Goal: Task Accomplishment & Management: Manage account settings

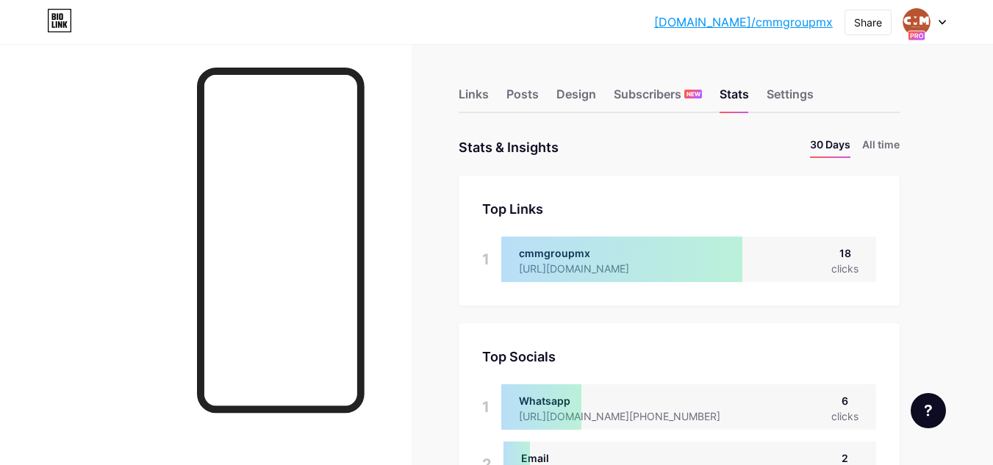
click at [942, 24] on icon at bounding box center [942, 22] width 7 height 5
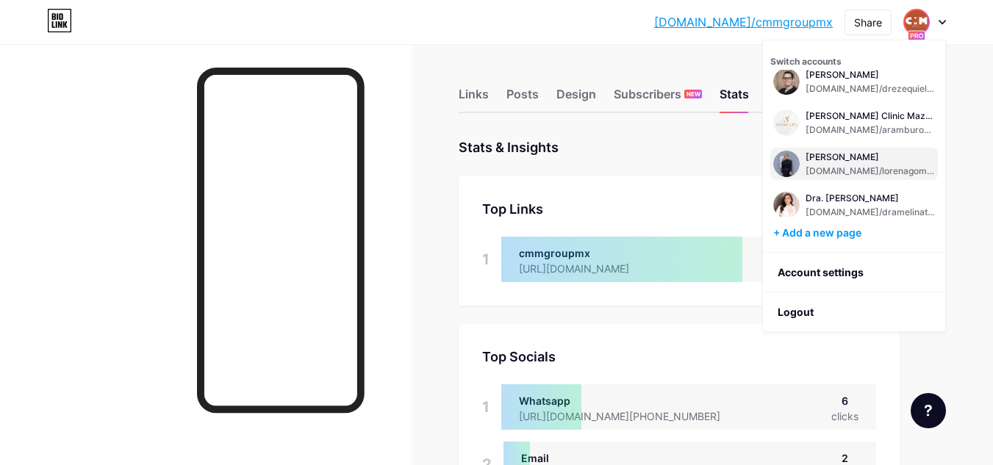
scroll to position [221, 0]
click at [824, 160] on div "[PERSON_NAME]" at bounding box center [870, 156] width 129 height 12
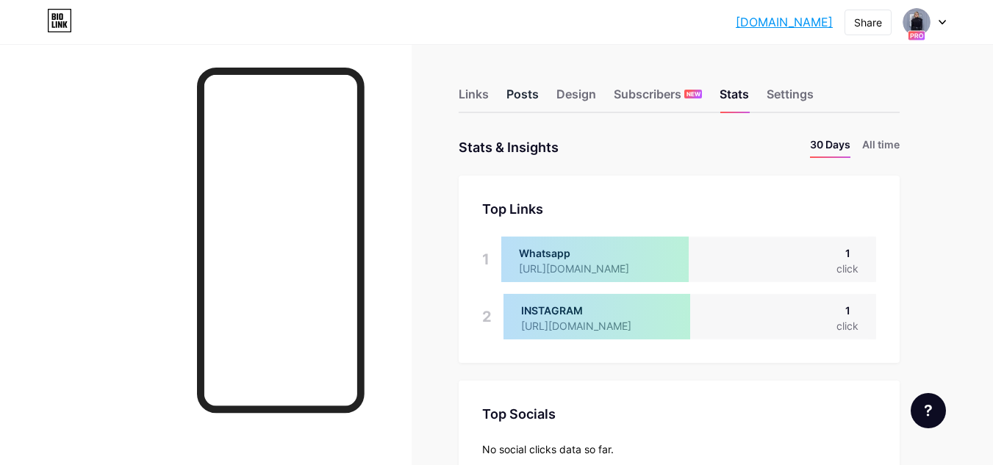
click at [532, 98] on div "Posts" at bounding box center [523, 98] width 32 height 26
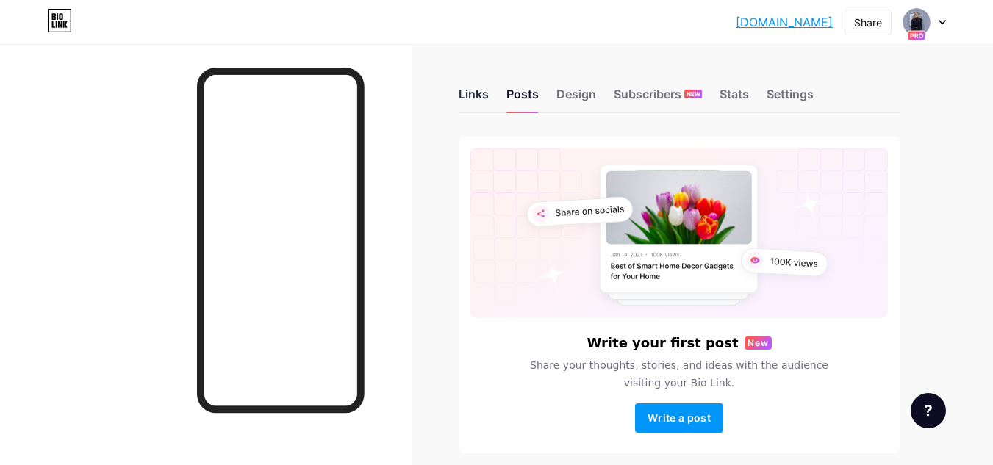
click at [474, 96] on div "Links" at bounding box center [474, 98] width 30 height 26
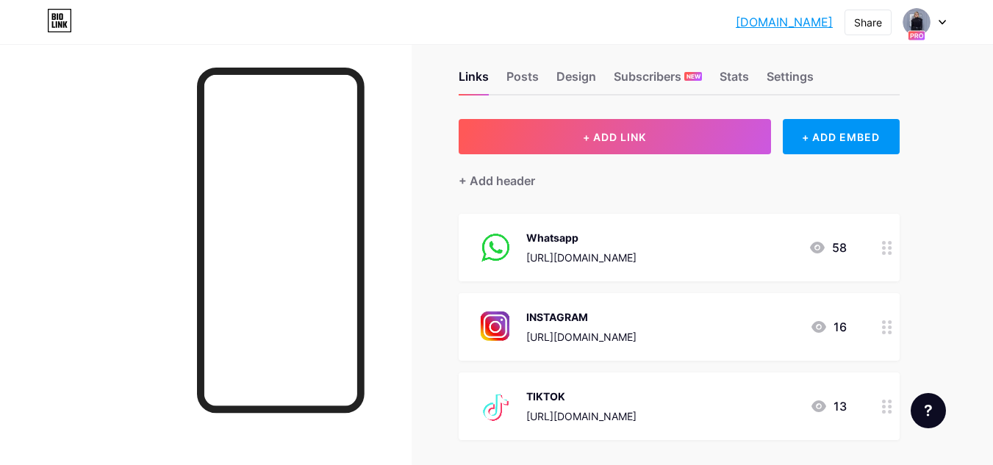
scroll to position [74, 0]
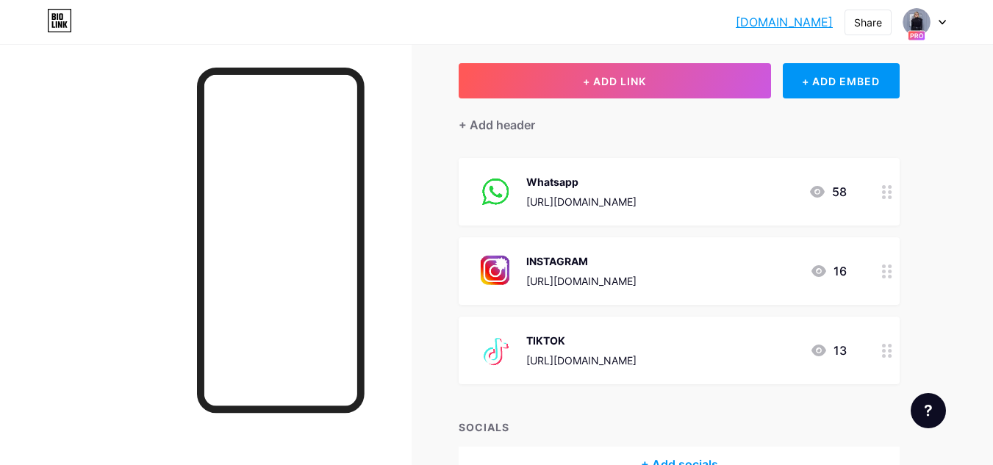
click at [579, 182] on div "Whatsapp" at bounding box center [581, 181] width 110 height 15
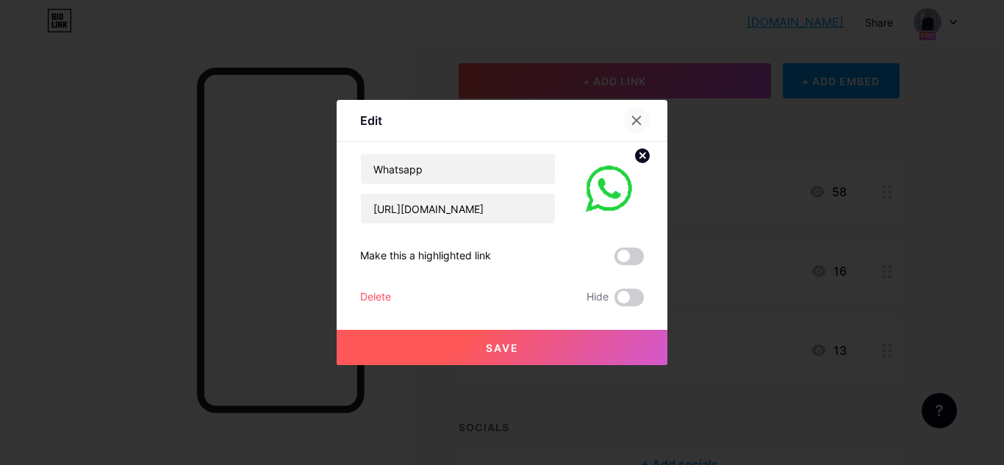
click at [631, 124] on icon at bounding box center [637, 121] width 12 height 12
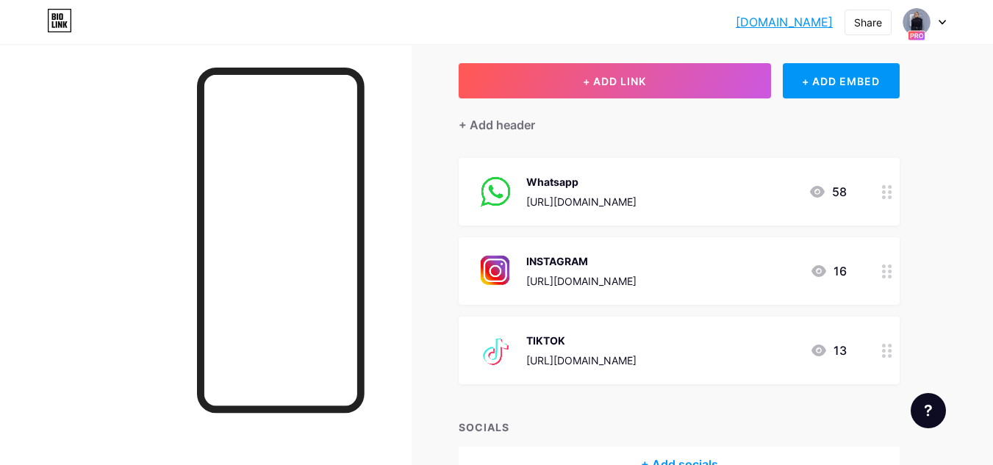
click at [584, 254] on div "INSTAGRAM" at bounding box center [581, 261] width 110 height 15
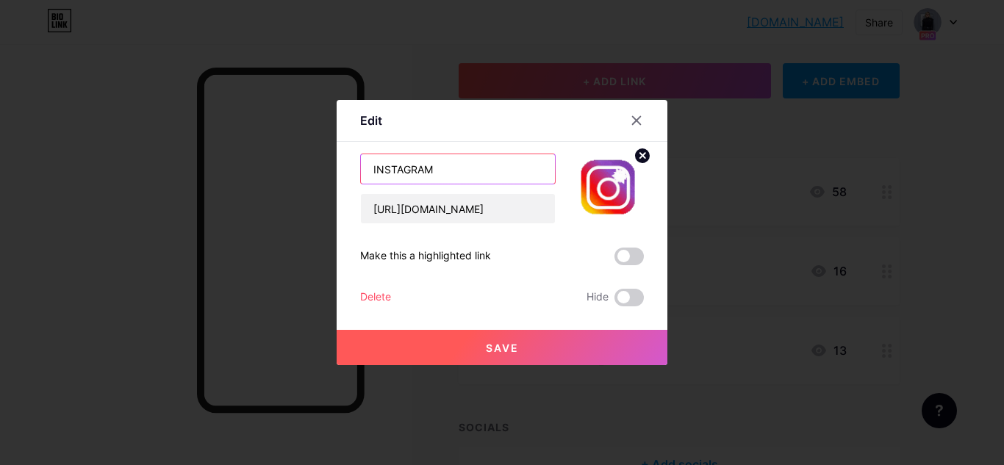
drag, startPoint x: 470, startPoint y: 172, endPoint x: 386, endPoint y: 174, distance: 83.8
click at [388, 173] on input "INSTAGRAM" at bounding box center [458, 168] width 194 height 29
type input "Instagram"
click at [424, 331] on button "Save" at bounding box center [502, 347] width 331 height 35
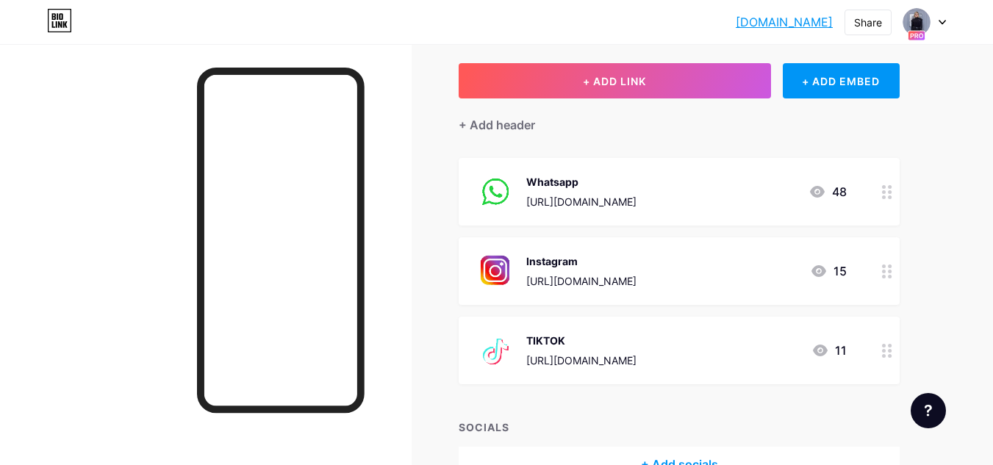
click at [559, 335] on div "TIKTOK" at bounding box center [581, 340] width 110 height 15
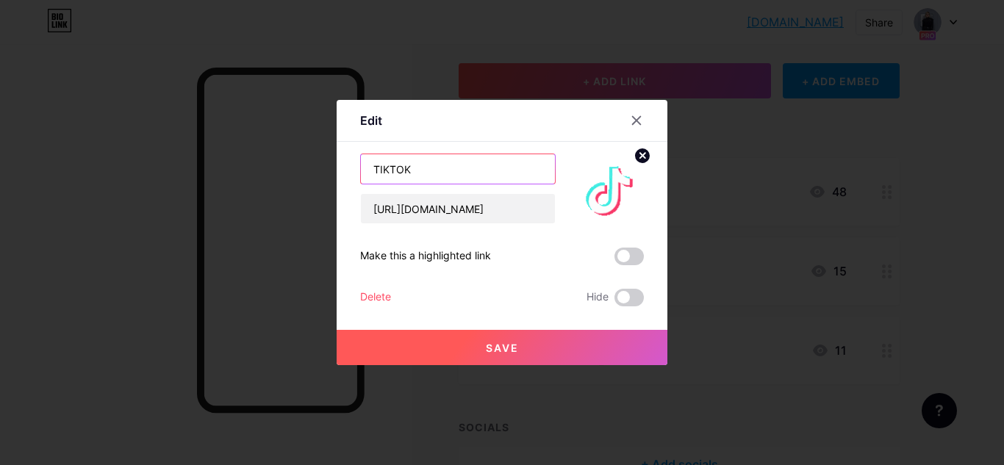
click at [463, 172] on input "TIKTOK" at bounding box center [458, 168] width 194 height 29
type input "Tiktok"
click at [526, 357] on button "Save" at bounding box center [502, 347] width 331 height 35
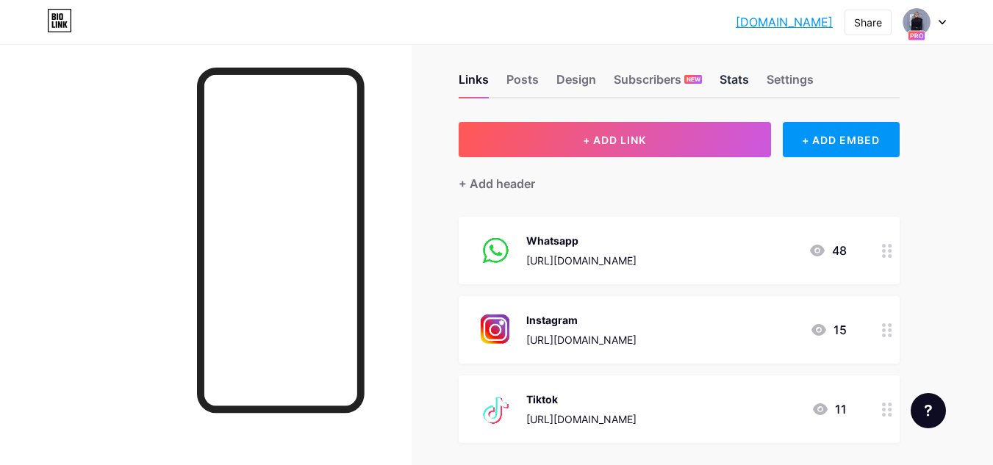
scroll to position [0, 0]
